Goal: Find specific page/section: Find specific page/section

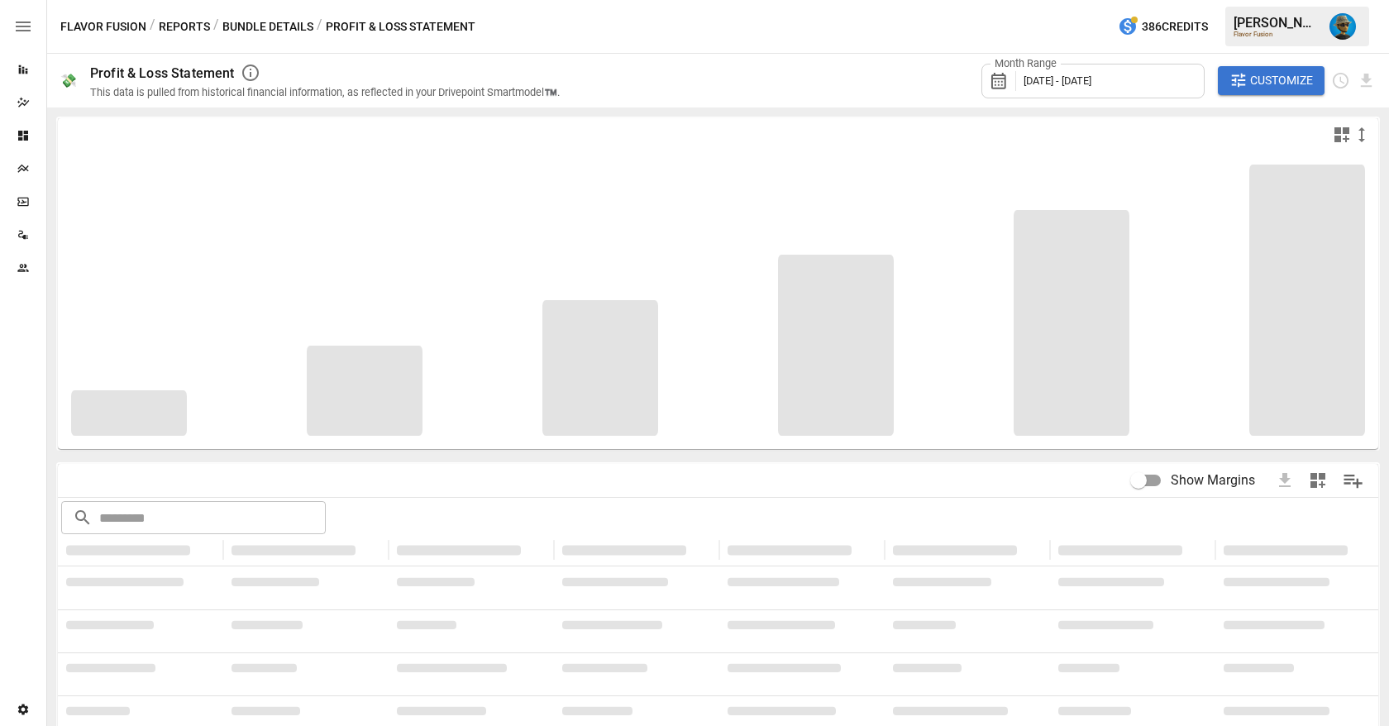
click at [1261, 83] on span "Customize" at bounding box center [1281, 80] width 63 height 21
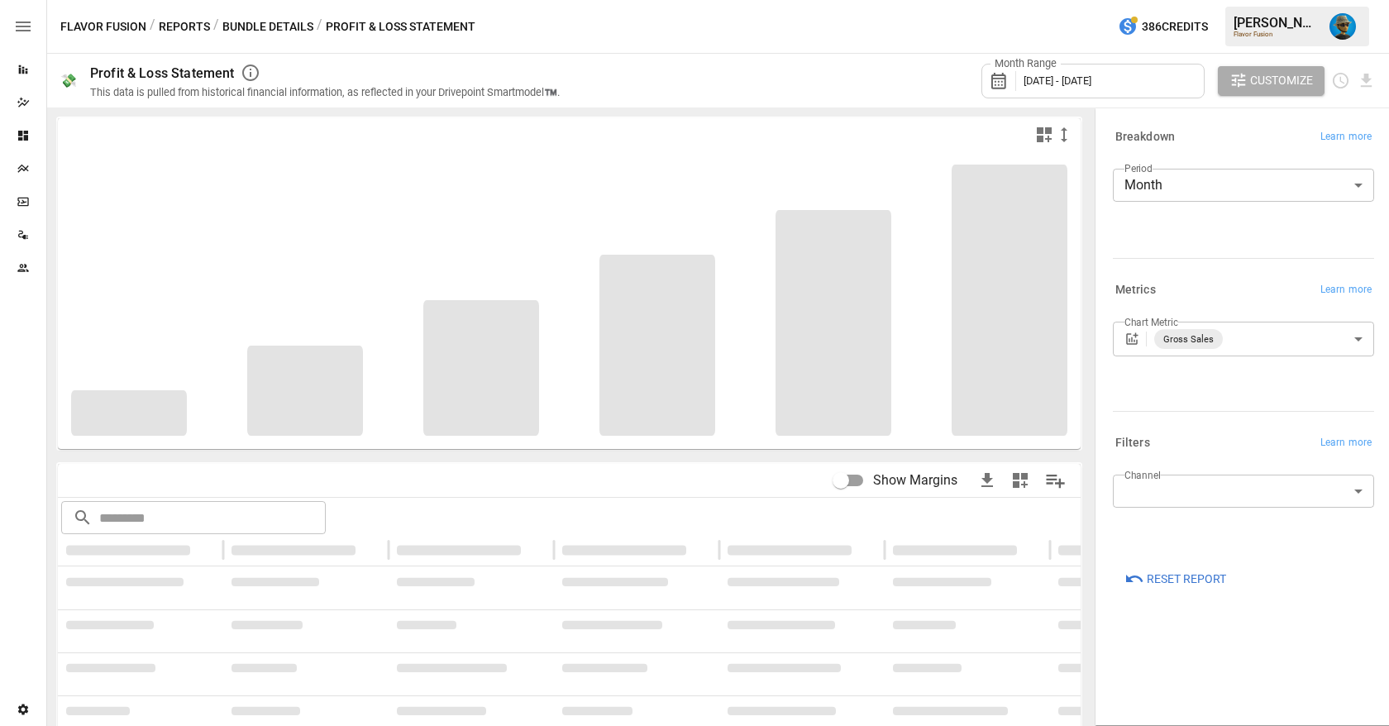
click at [1261, 83] on span "Customize" at bounding box center [1281, 80] width 63 height 21
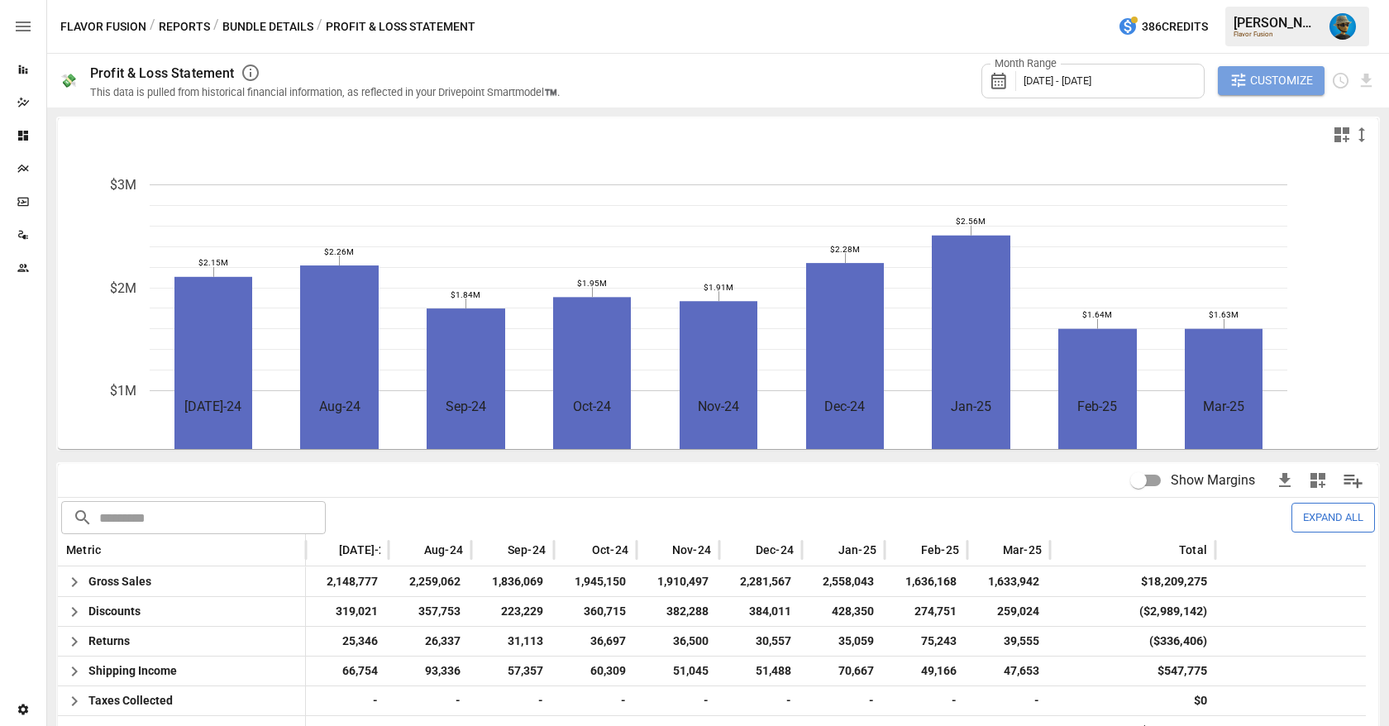
click at [1261, 83] on span "Customize" at bounding box center [1281, 80] width 63 height 21
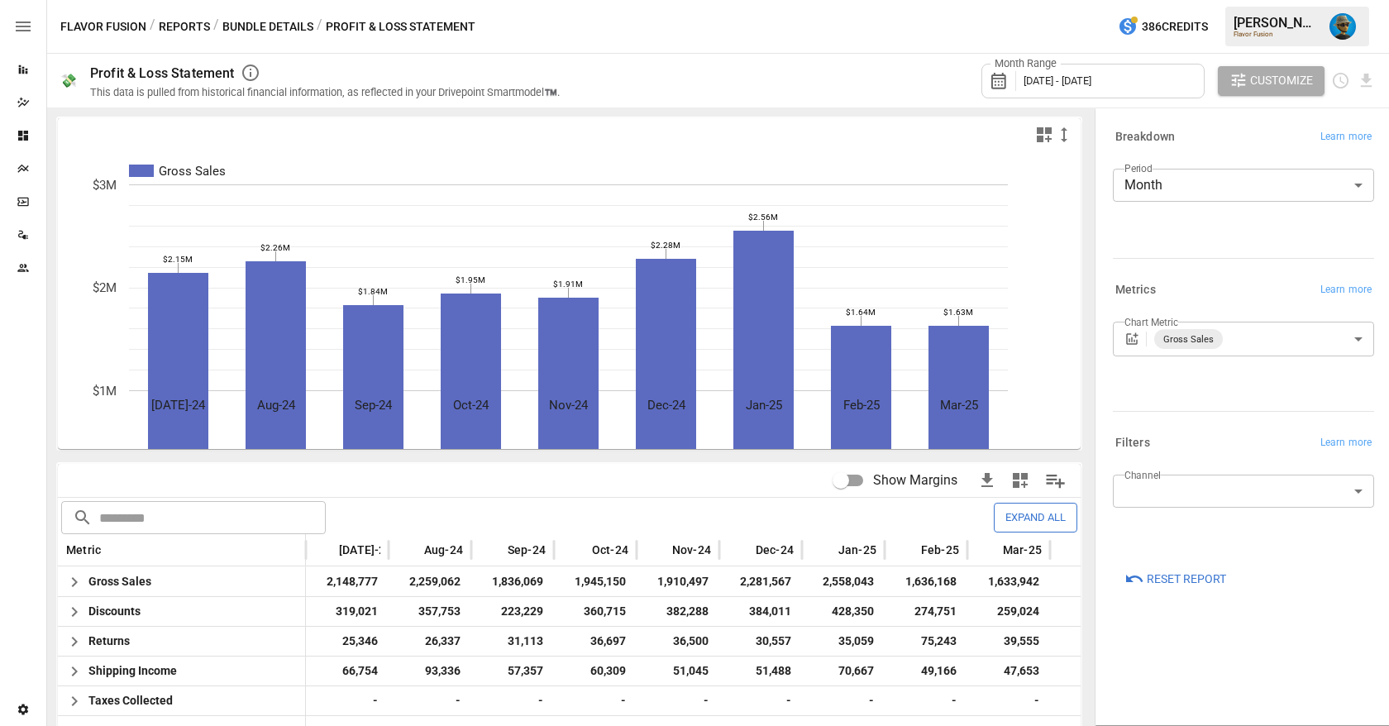
click at [1261, 83] on span "Customize" at bounding box center [1281, 80] width 63 height 21
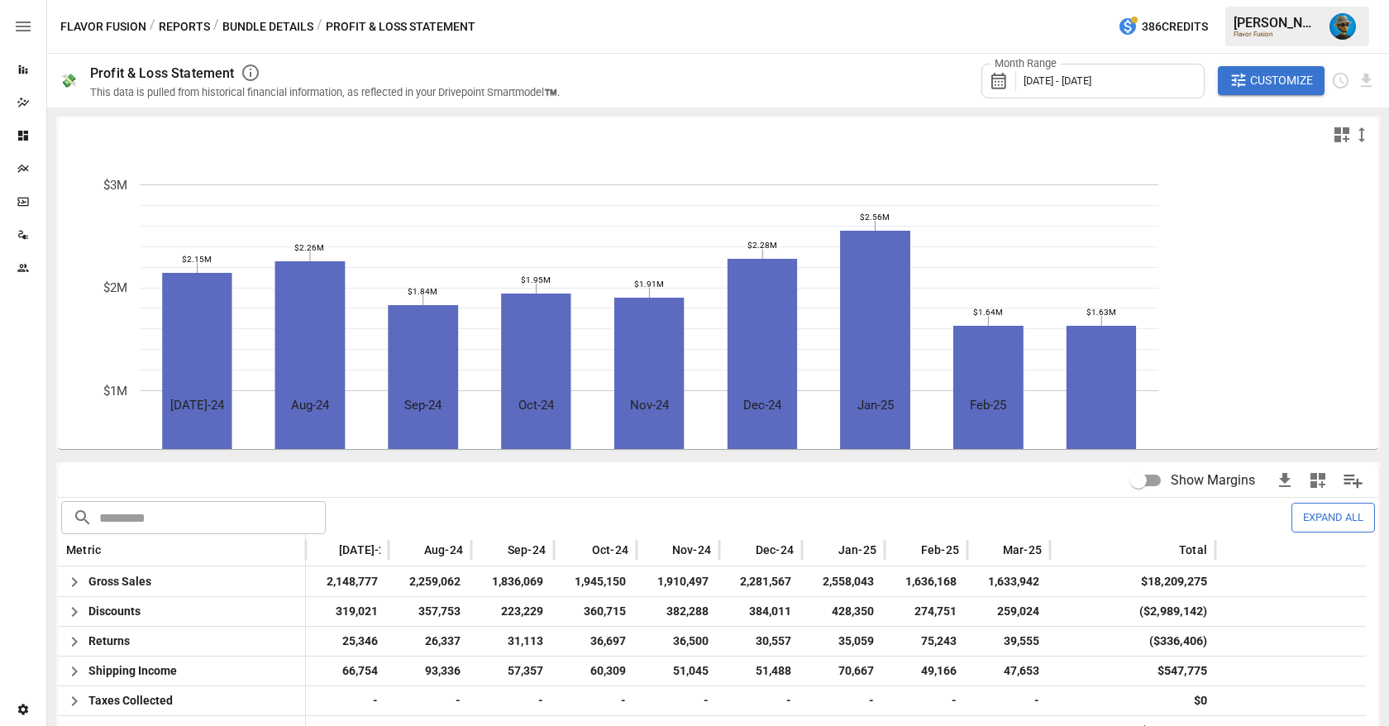
click at [1261, 83] on span "Customize" at bounding box center [1281, 80] width 63 height 21
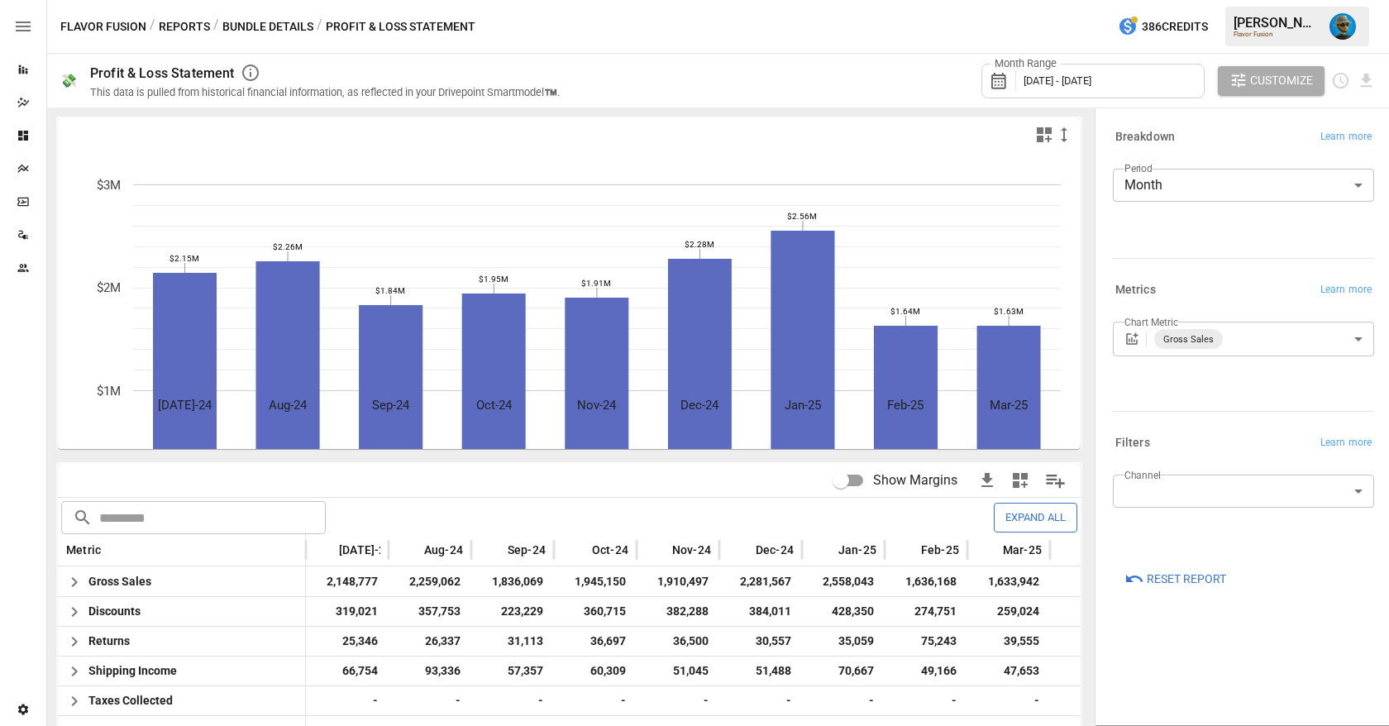
click at [1261, 83] on span "Customize" at bounding box center [1281, 80] width 63 height 21
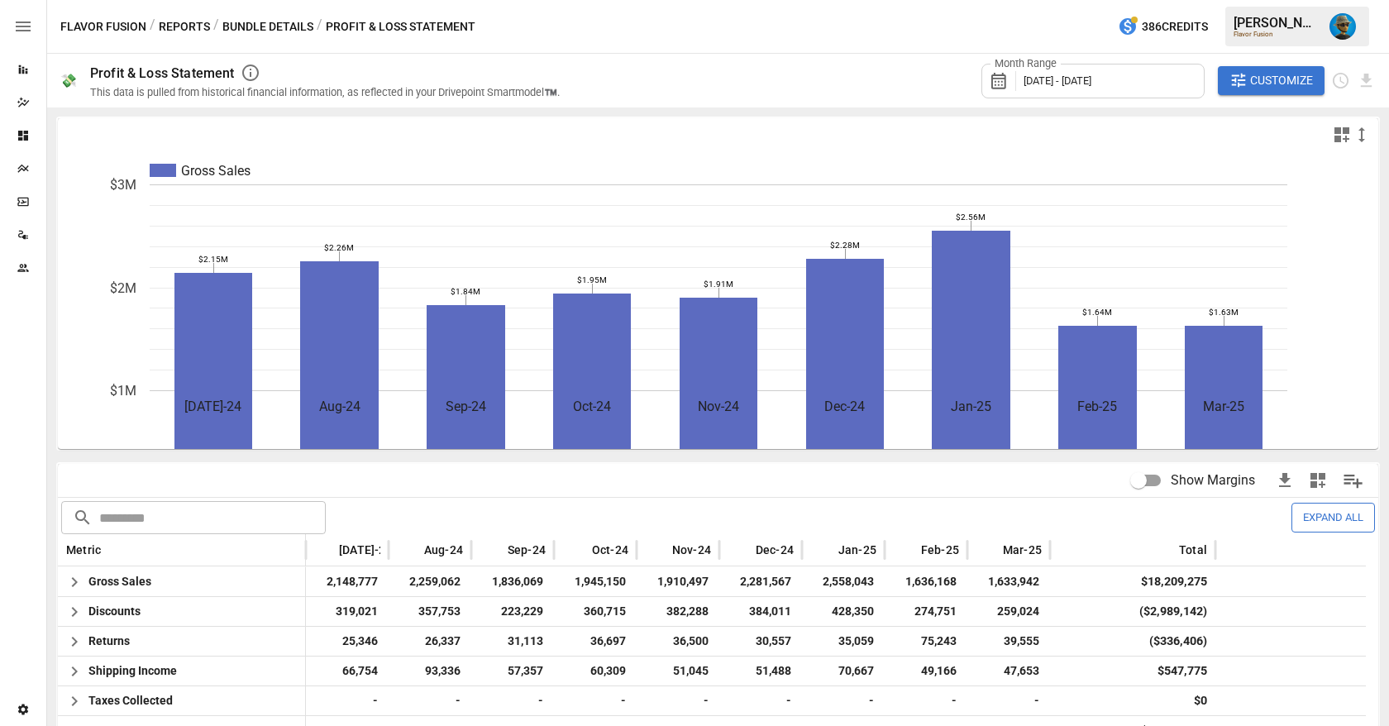
click at [183, 24] on button "Reports" at bounding box center [184, 27] width 51 height 21
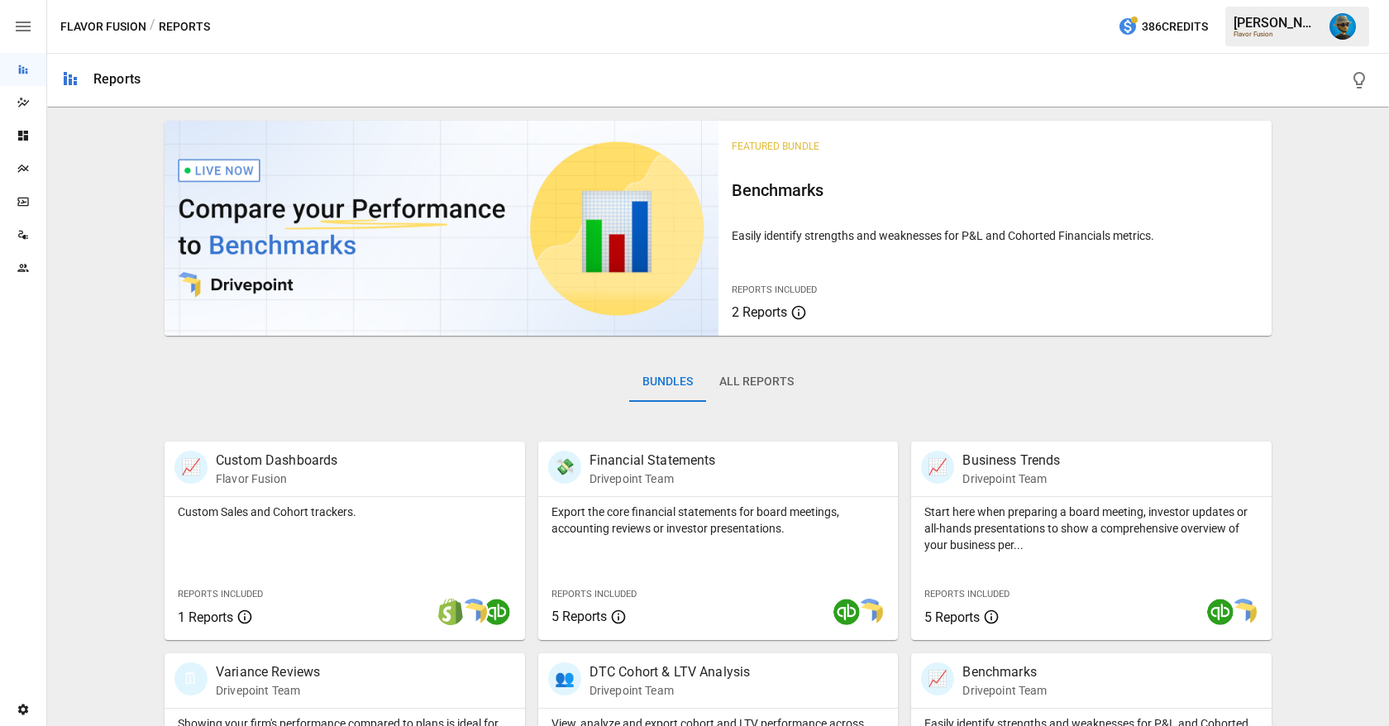
click at [759, 379] on button "All Reports" at bounding box center [756, 382] width 101 height 40
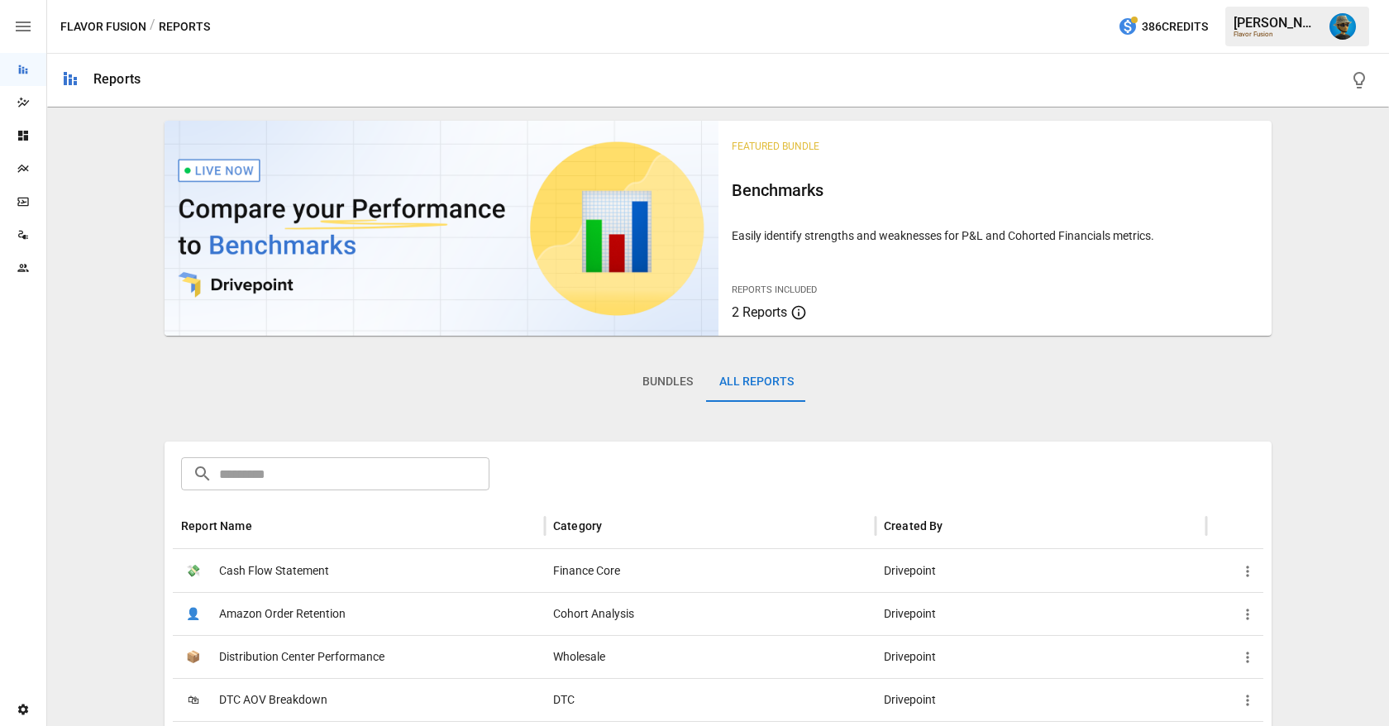
click at [413, 479] on input "text" at bounding box center [354, 473] width 270 height 33
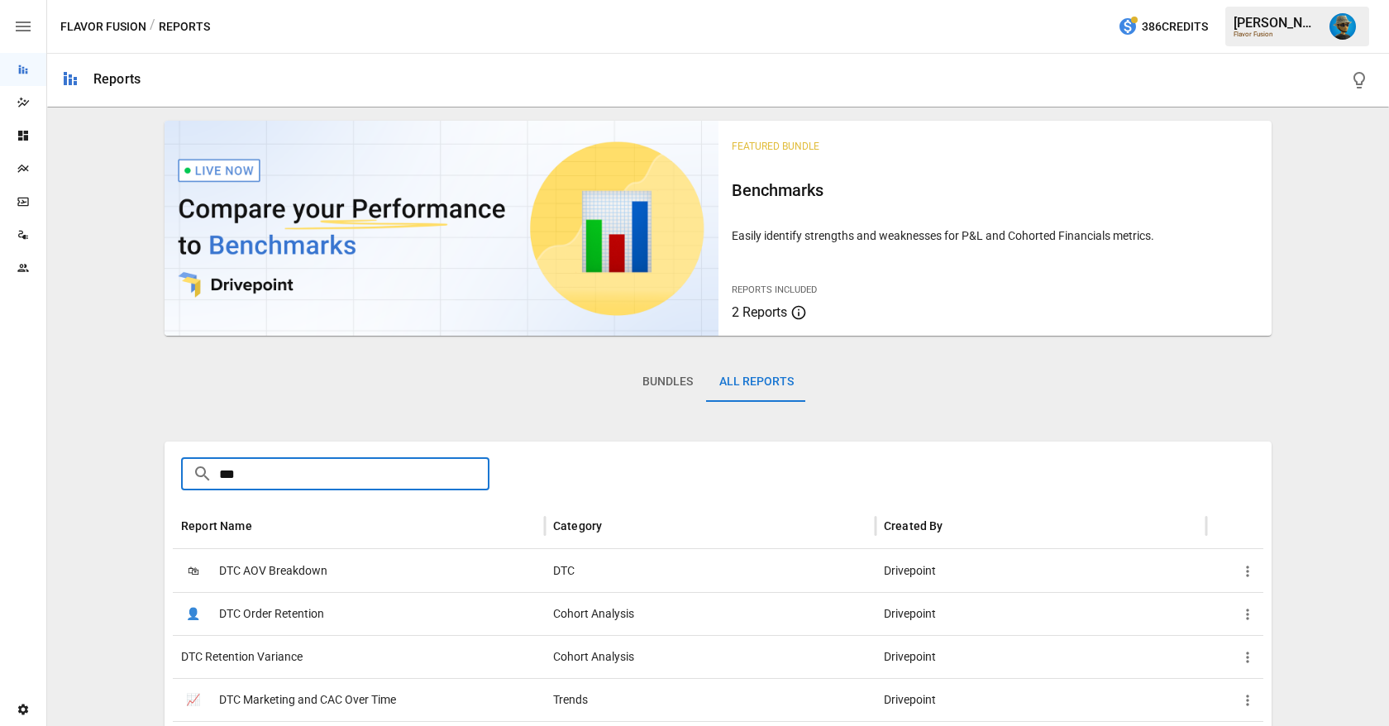
type input "***"
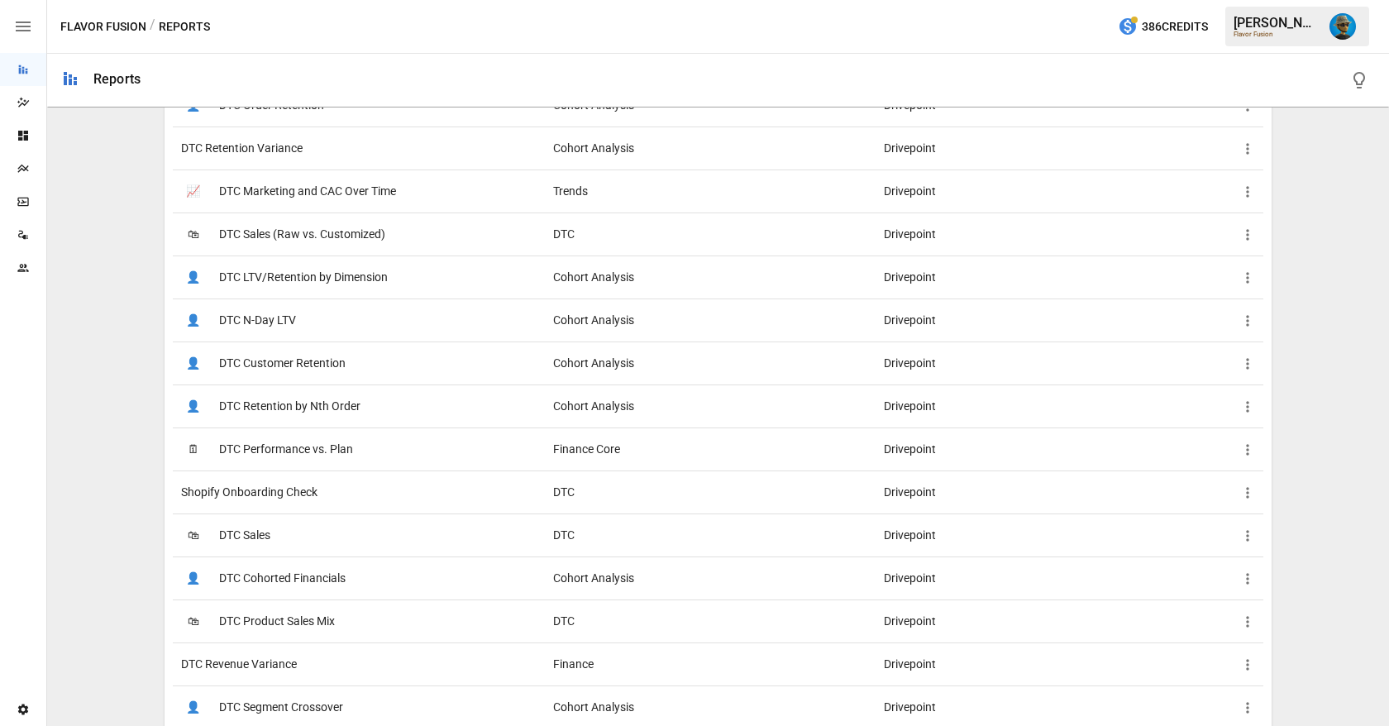
scroll to position [530, 0]
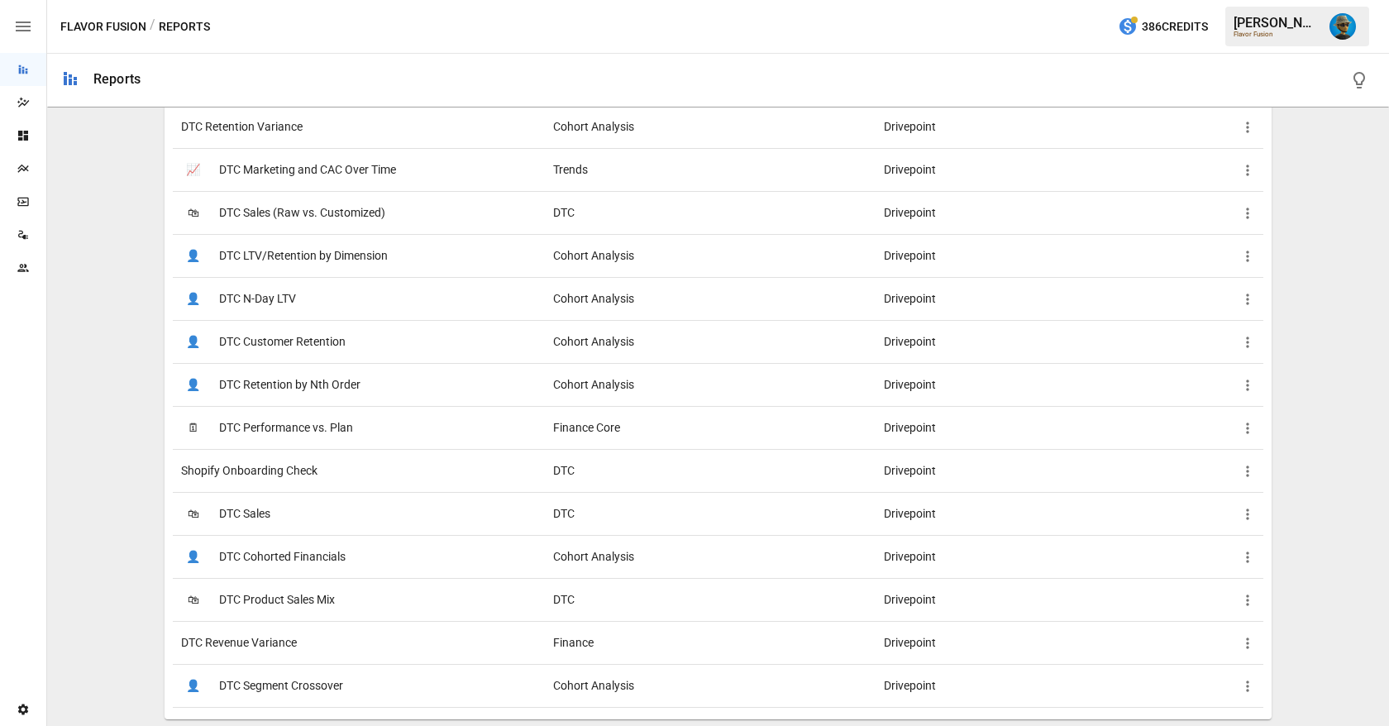
click at [404, 561] on div "👤 DTC Cohorted Financials" at bounding box center [359, 556] width 372 height 43
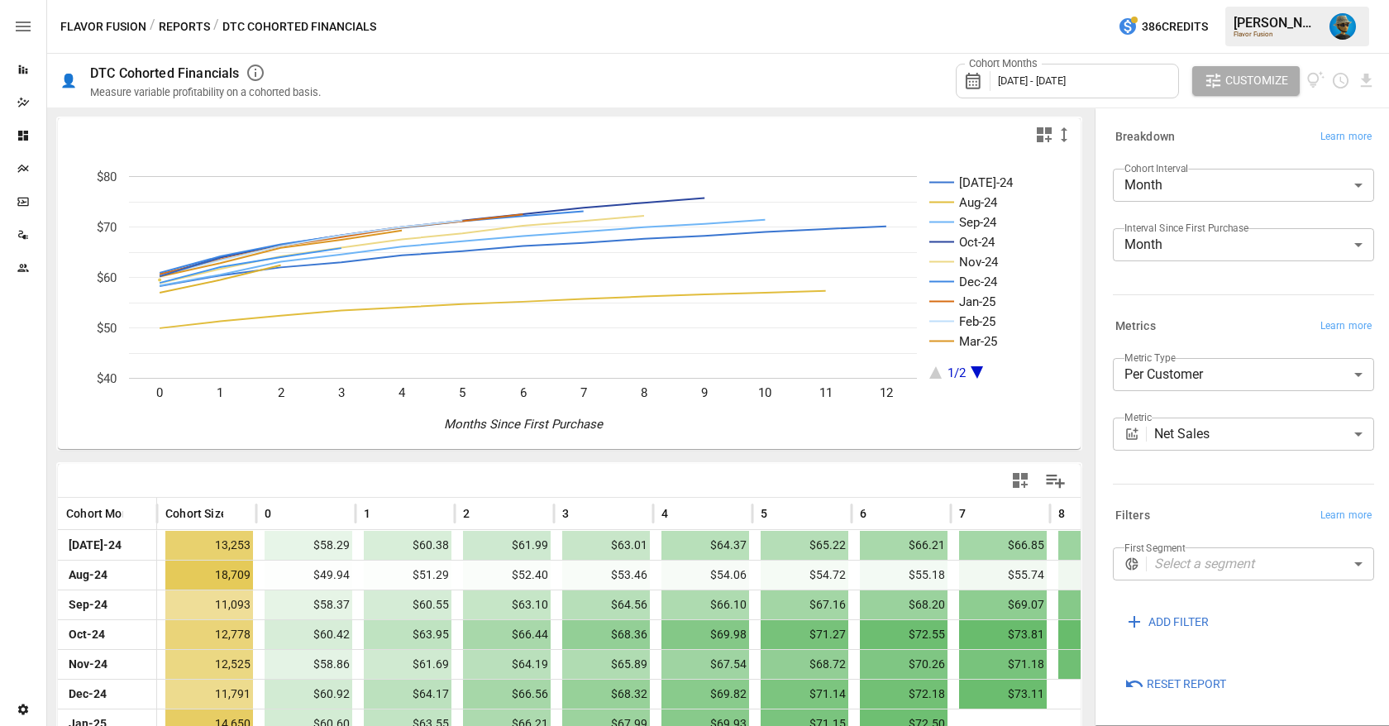
click at [253, 76] on icon "button" at bounding box center [256, 73] width 20 height 20
click at [202, 26] on button "Reports" at bounding box center [184, 27] width 51 height 21
